Goal: Task Accomplishment & Management: Manage account settings

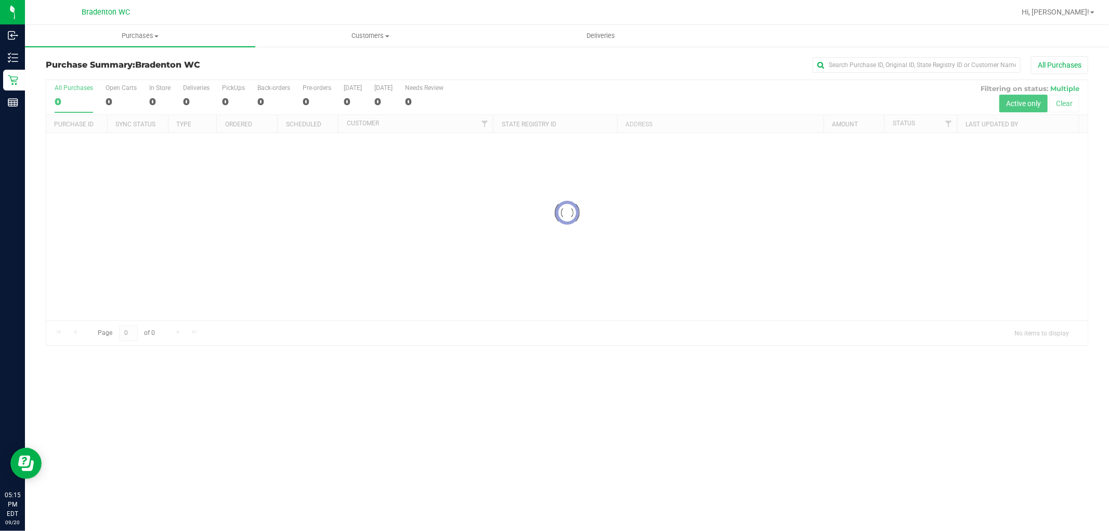
click at [470, 458] on div "Purchases Summary of purchases Fulfillment All purchases Customers All customer…" at bounding box center [567, 278] width 1084 height 506
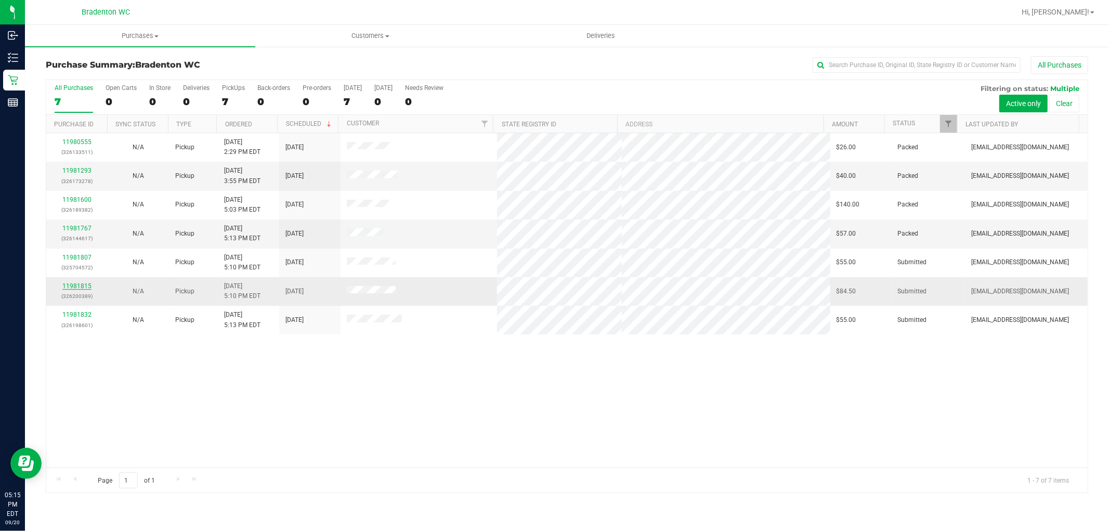
click at [77, 287] on link "11981815" at bounding box center [76, 285] width 29 height 7
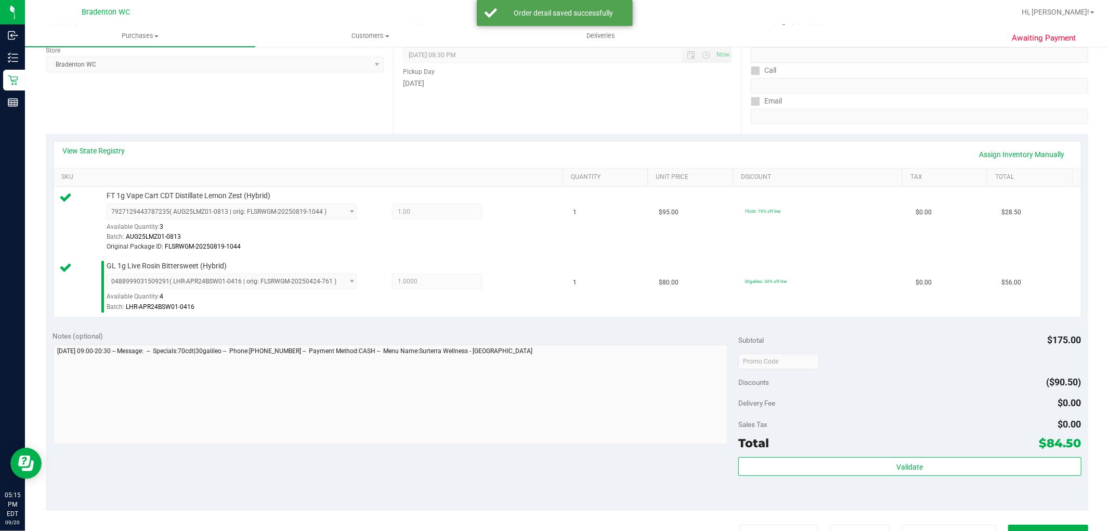
scroll to position [354, 0]
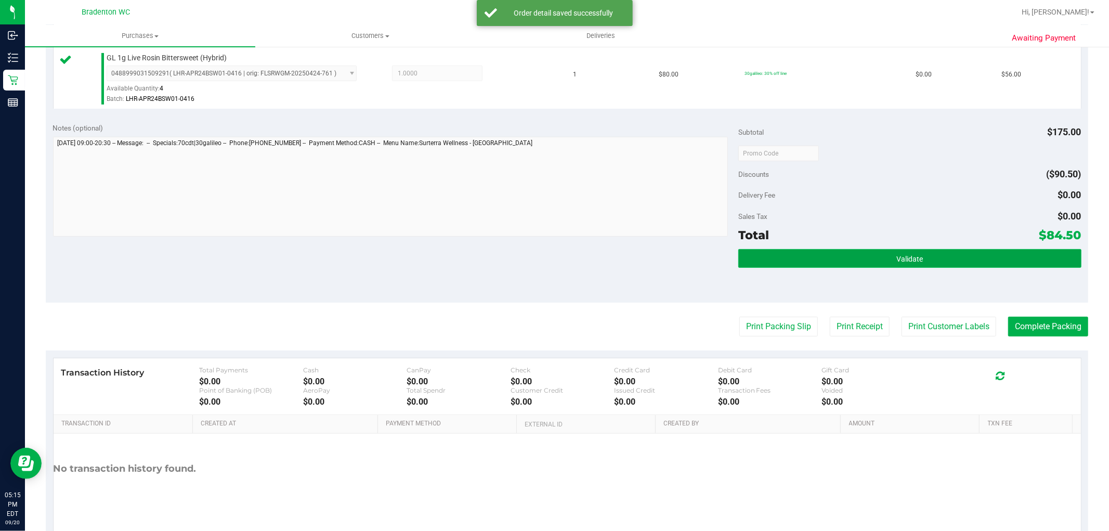
click at [809, 250] on button "Validate" at bounding box center [909, 258] width 342 height 19
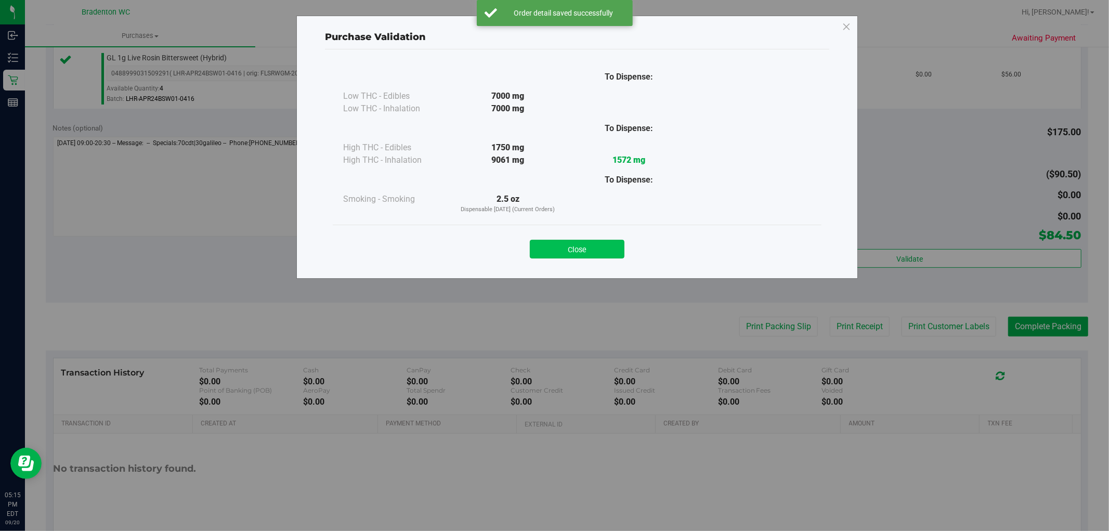
click at [600, 247] on button "Close" at bounding box center [577, 249] width 95 height 19
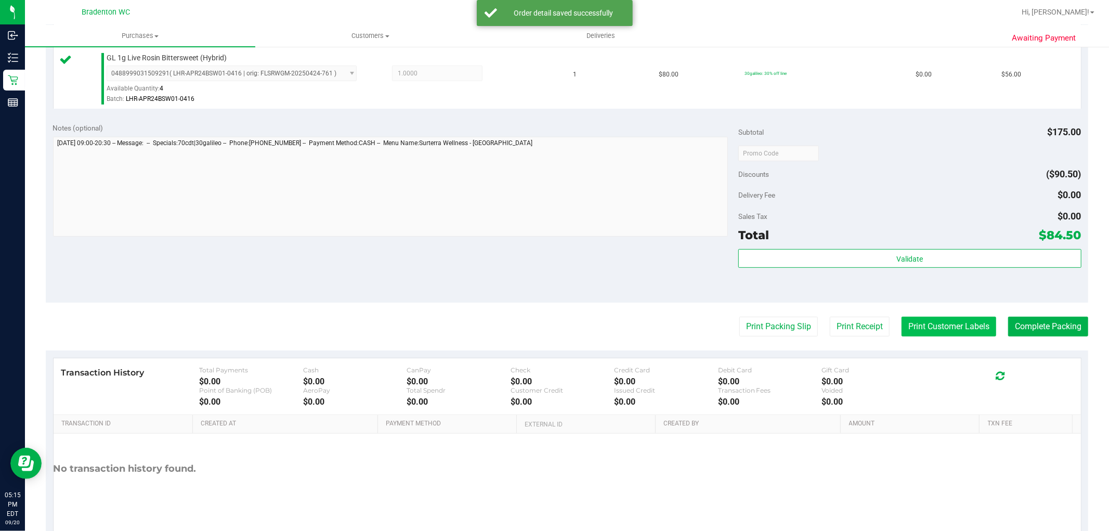
click at [938, 322] on button "Print Customer Labels" at bounding box center [948, 326] width 95 height 20
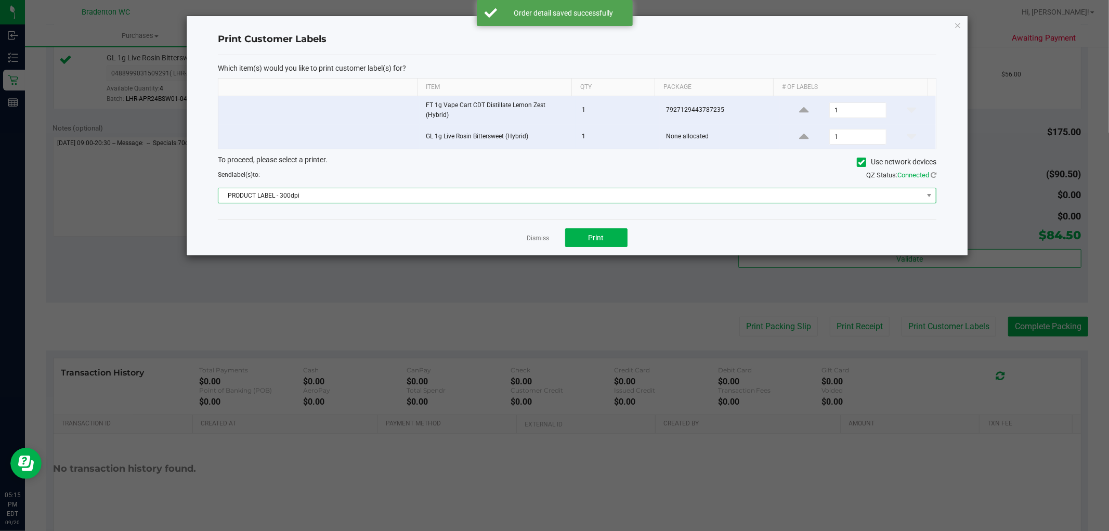
click at [769, 194] on span "PRODUCT LABEL - 300dpi" at bounding box center [570, 195] width 704 height 15
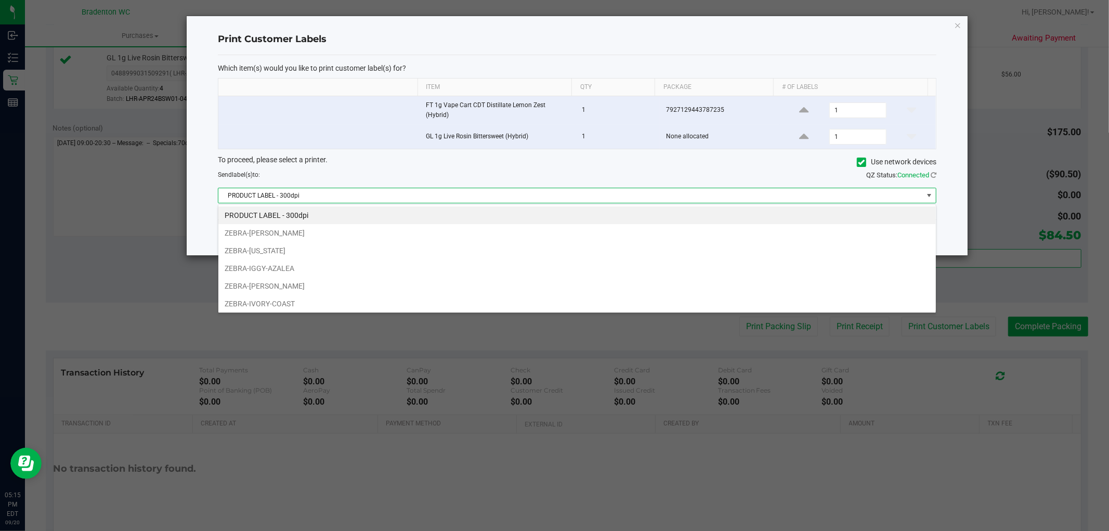
scroll to position [74, 0]
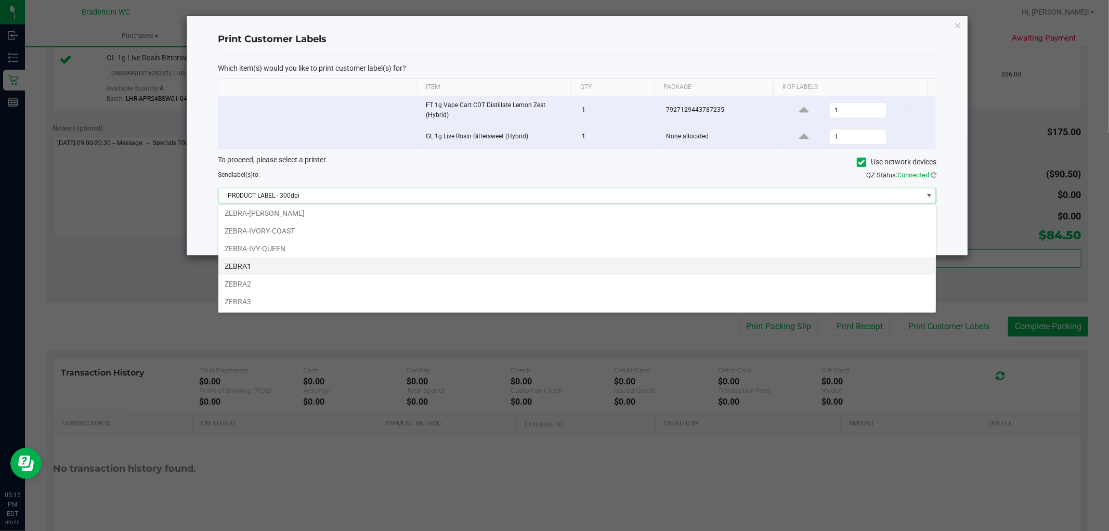
click at [256, 263] on li "ZEBRA1" at bounding box center [576, 266] width 717 height 18
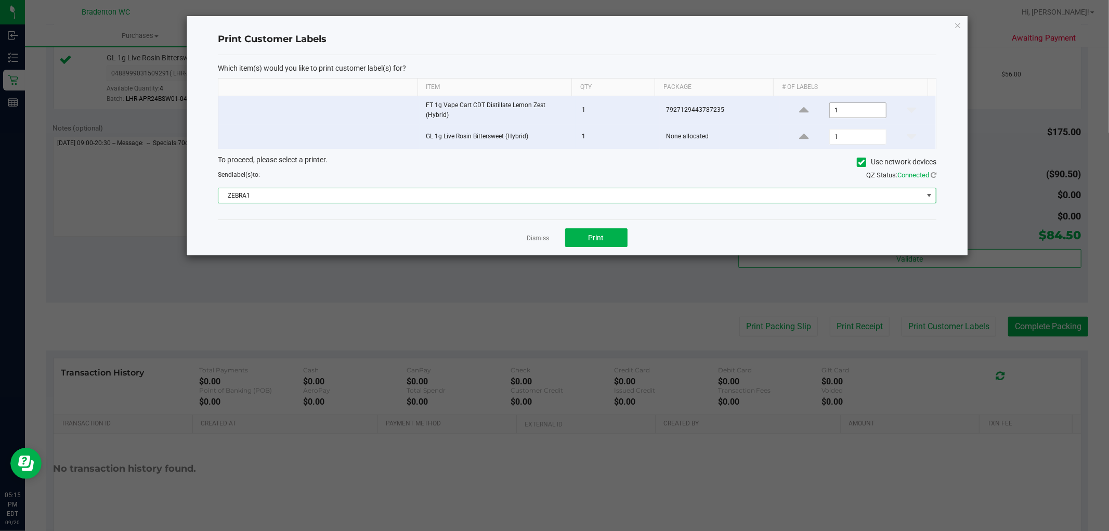
click at [845, 109] on input "1" at bounding box center [857, 110] width 56 height 15
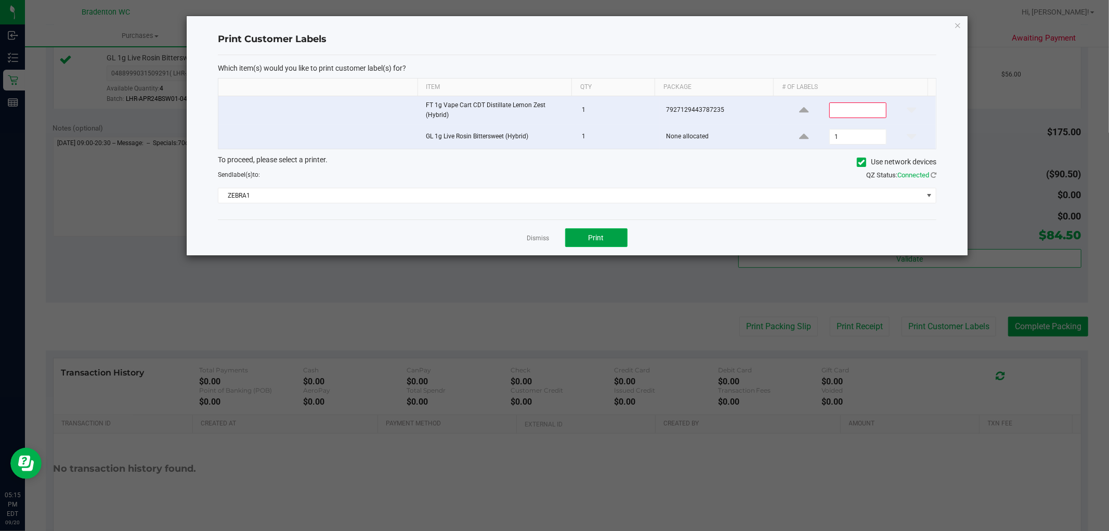
click at [594, 234] on span "Print" at bounding box center [596, 237] width 16 height 8
click at [529, 238] on link "Dismiss" at bounding box center [538, 238] width 22 height 9
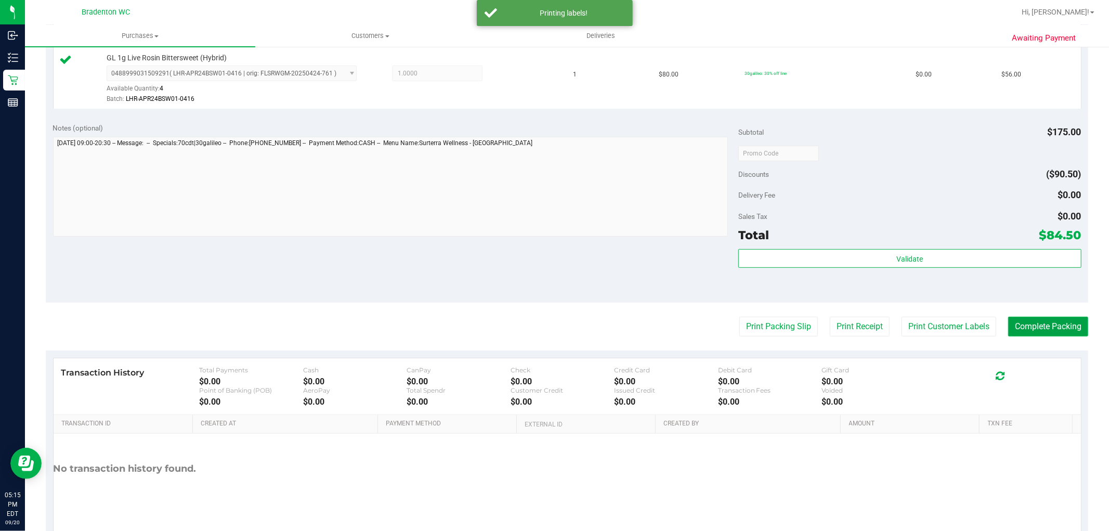
click at [1050, 333] on button "Complete Packing" at bounding box center [1048, 326] width 80 height 20
